Goal: Task Accomplishment & Management: Use online tool/utility

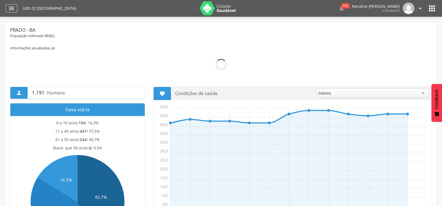
click at [15, 7] on div "" at bounding box center [12, 8] width 12 height 8
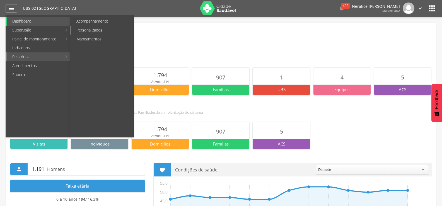
click at [102, 28] on link "Personalizados" at bounding box center [102, 30] width 63 height 9
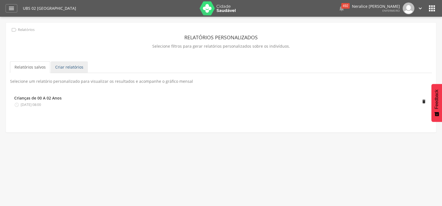
click at [62, 67] on link "Criar relatórios" at bounding box center [69, 67] width 37 height 12
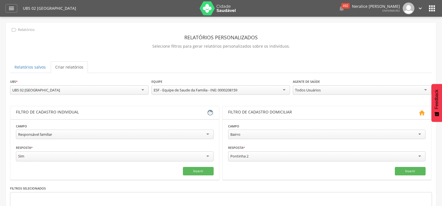
click at [101, 131] on div "Responsável familiar" at bounding box center [115, 134] width 198 height 9
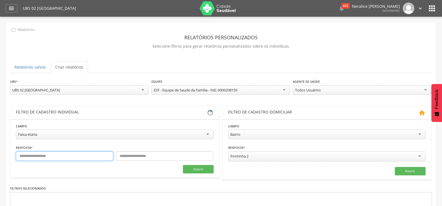
click at [43, 154] on input "text" at bounding box center [64, 155] width 97 height 9
type input "*"
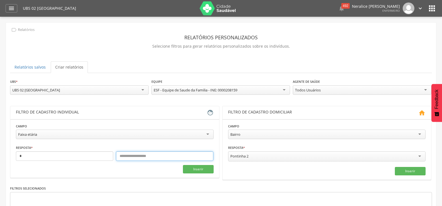
click at [134, 154] on input "text" at bounding box center [164, 155] width 97 height 9
type input "**"
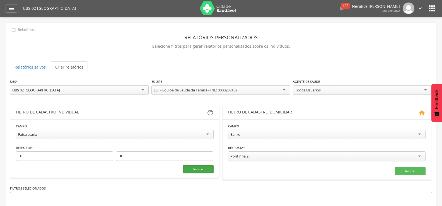
click at [209, 168] on button "Inserir" at bounding box center [198, 169] width 31 height 8
click at [265, 154] on div "Pontinha 2" at bounding box center [327, 156] width 198 height 10
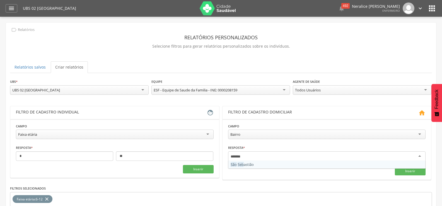
type input "********"
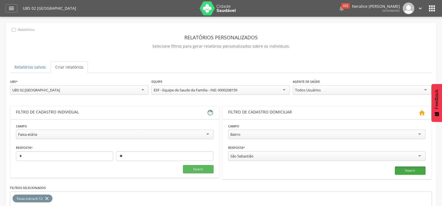
click at [415, 170] on button "Inserir" at bounding box center [410, 170] width 31 height 8
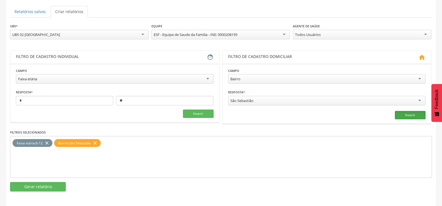
scroll to position [57, 0]
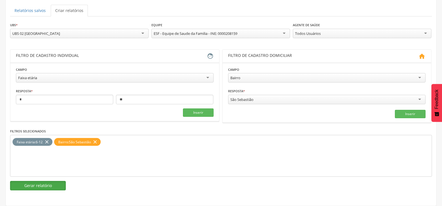
click at [46, 184] on button "Gerar relatório" at bounding box center [38, 185] width 56 height 9
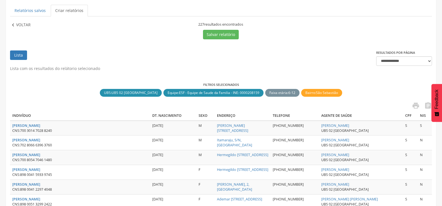
click at [11, 24] on icon "" at bounding box center [13, 25] width 6 height 6
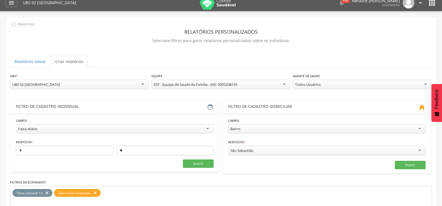
scroll to position [1, 0]
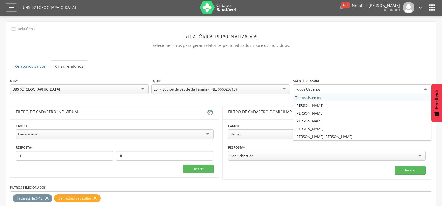
click at [425, 88] on div "Todos Usuários" at bounding box center [362, 89] width 139 height 10
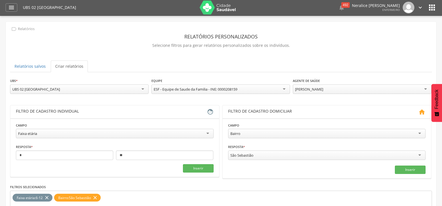
scroll to position [57, 0]
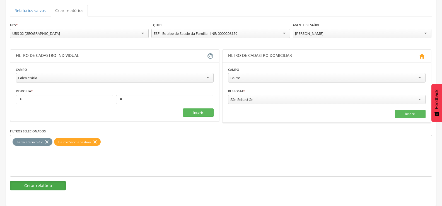
click at [36, 183] on button "Gerar relatório" at bounding box center [38, 185] width 56 height 9
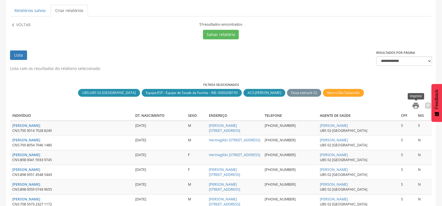
click at [416, 108] on icon "" at bounding box center [416, 106] width 8 height 8
